Goal: Browse casually

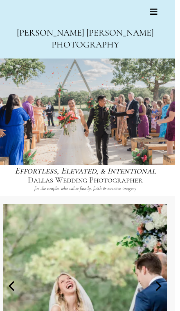
scroll to position [0, 57]
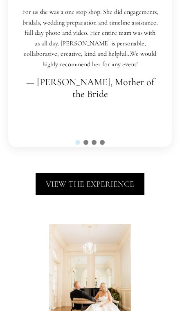
scroll to position [1833, 0]
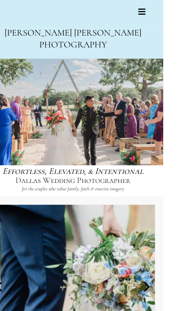
scroll to position [0, 18]
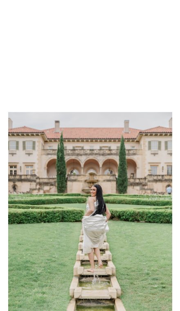
scroll to position [2902, 0]
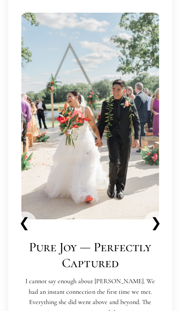
scroll to position [1070, 0]
